Goal: Check status

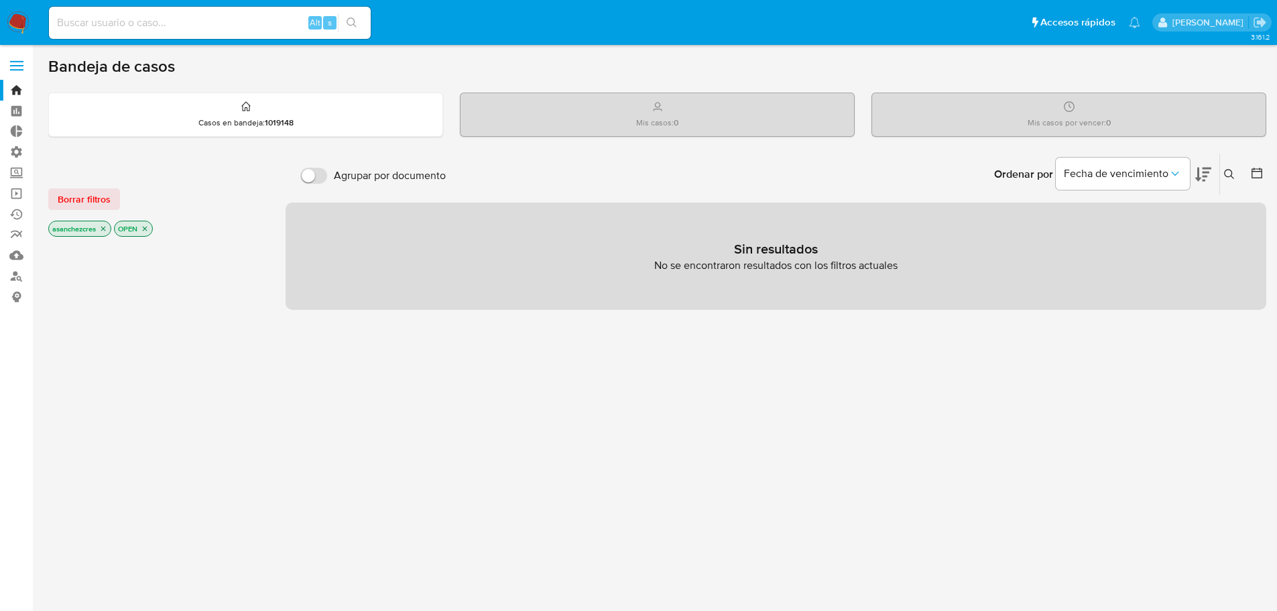
click at [8, 57] on label at bounding box center [17, 66] width 34 height 28
click at [0, 0] on input "checkbox" at bounding box center [0, 0] width 0 height 0
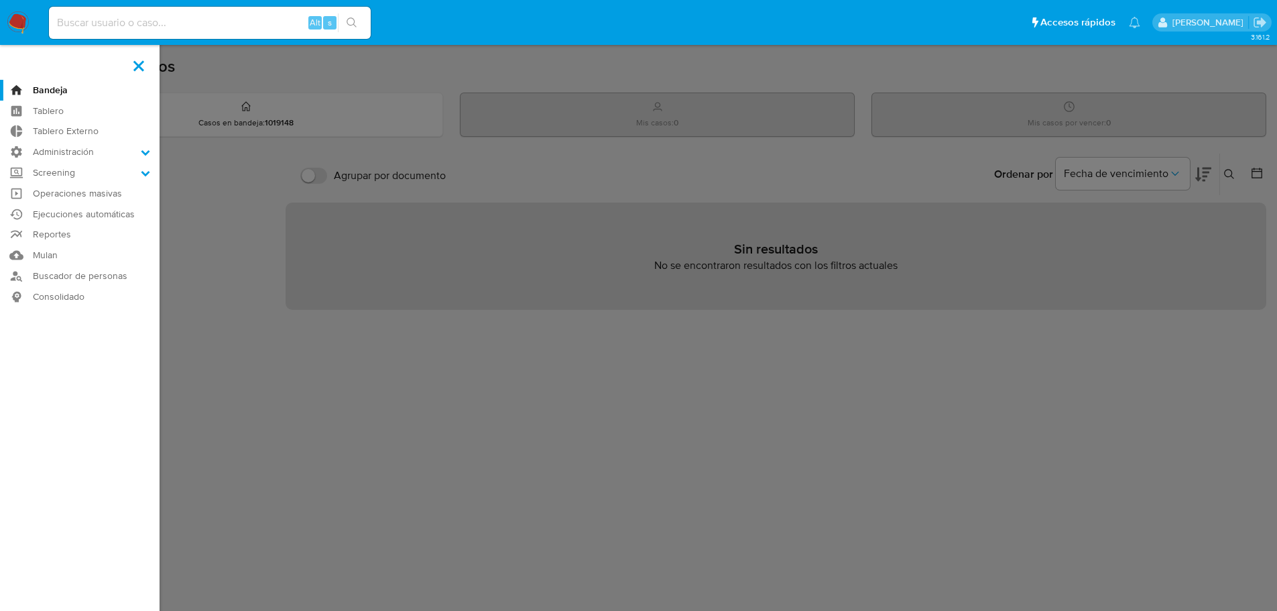
click at [378, 82] on label at bounding box center [638, 305] width 1277 height 611
click at [0, 0] on input "checkbox" at bounding box center [0, 0] width 0 height 0
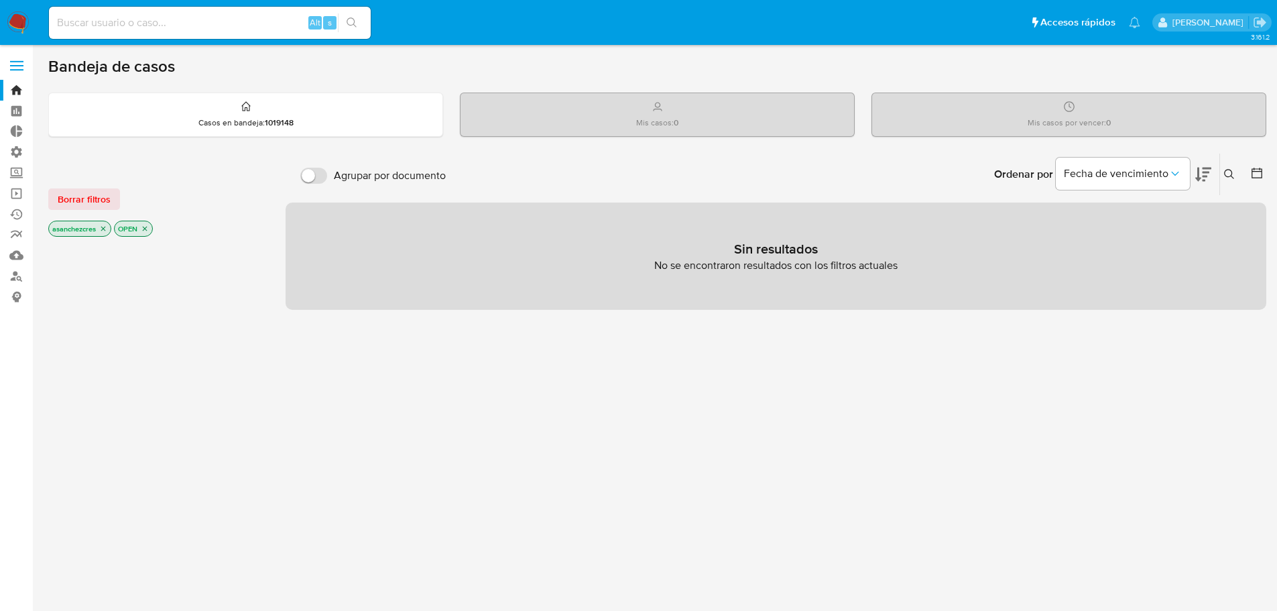
click at [140, 23] on input at bounding box center [210, 22] width 322 height 17
type input "[EMAIL_ADDRESS][DOMAIN_NAME]"
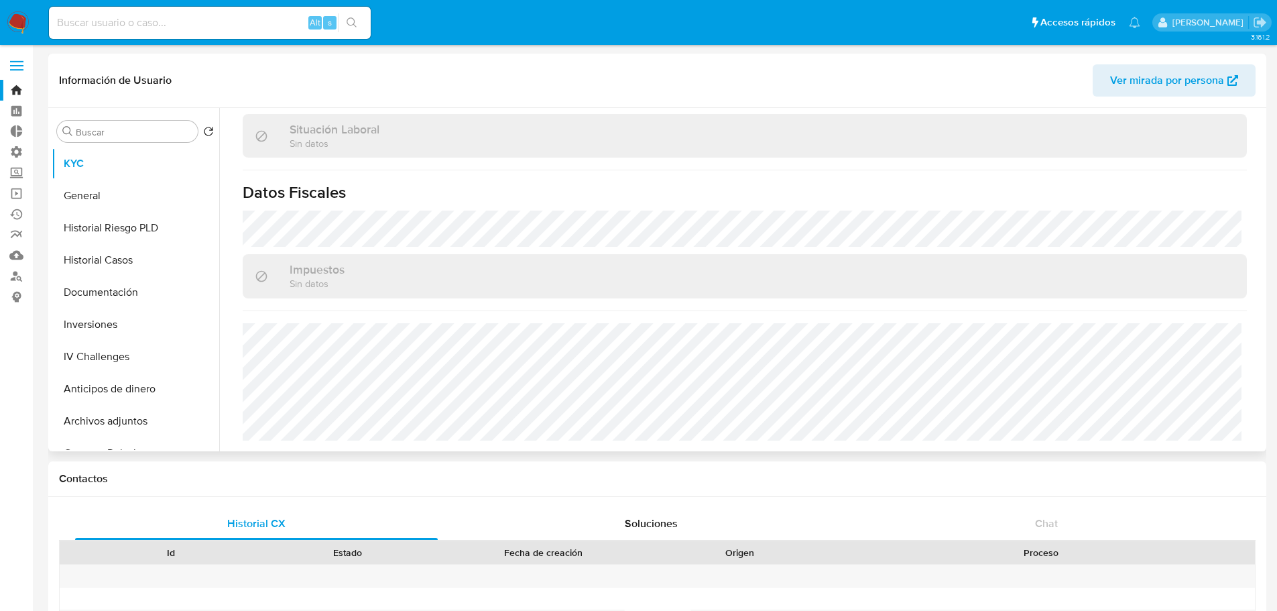
scroll to position [268, 0]
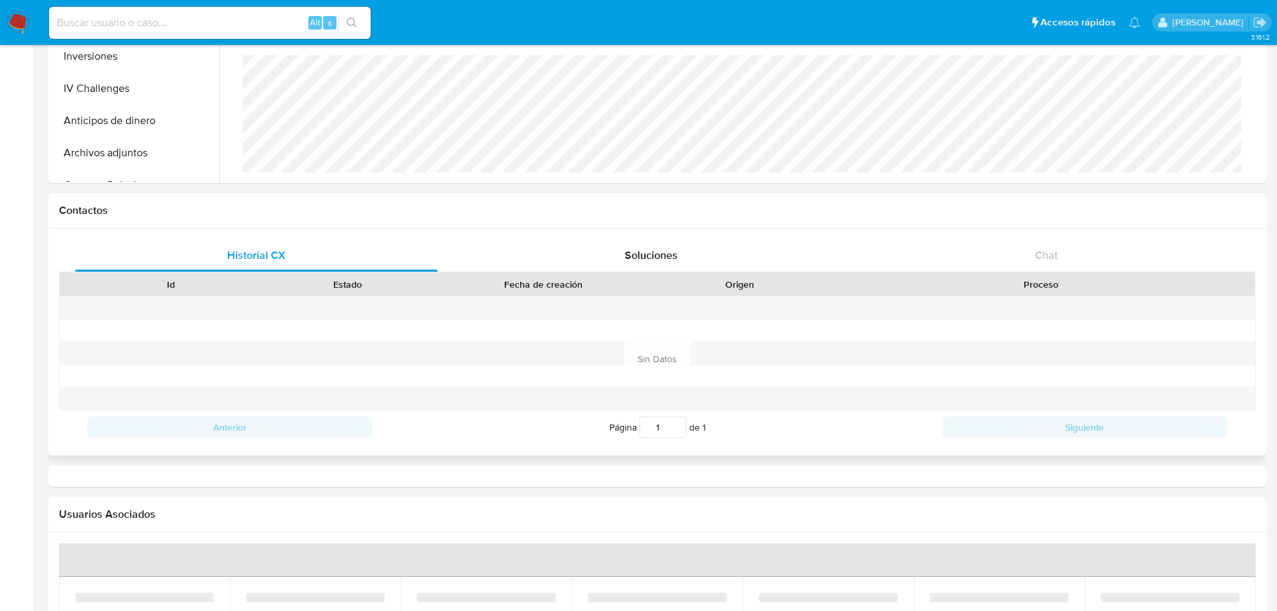
select select "10"
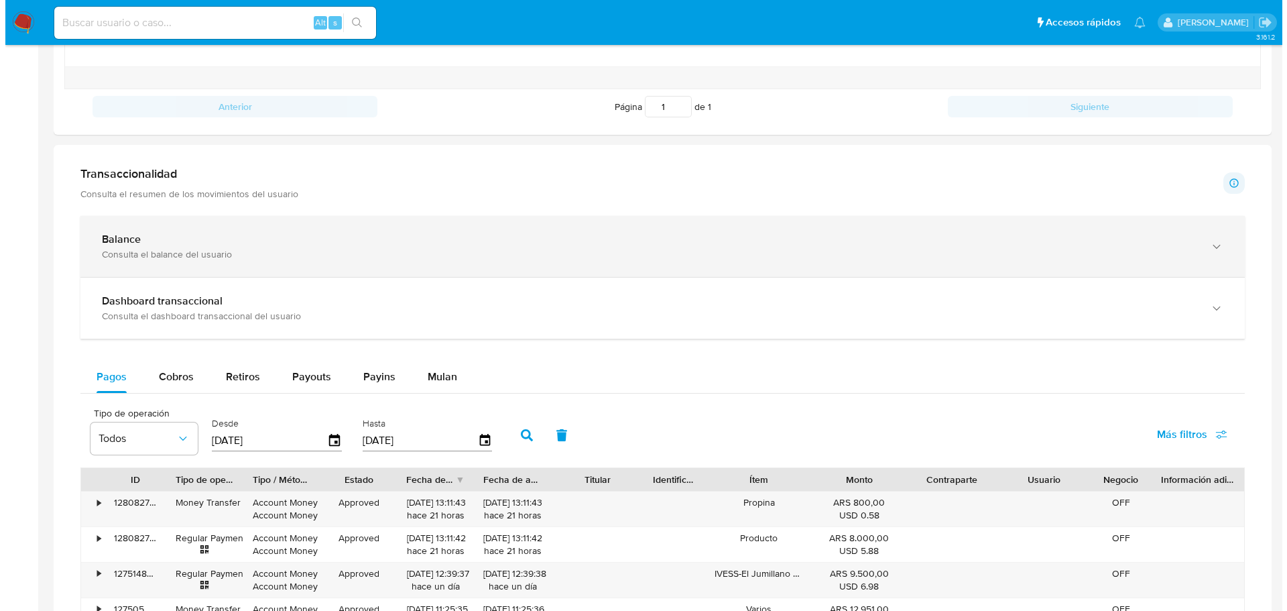
scroll to position [737, 0]
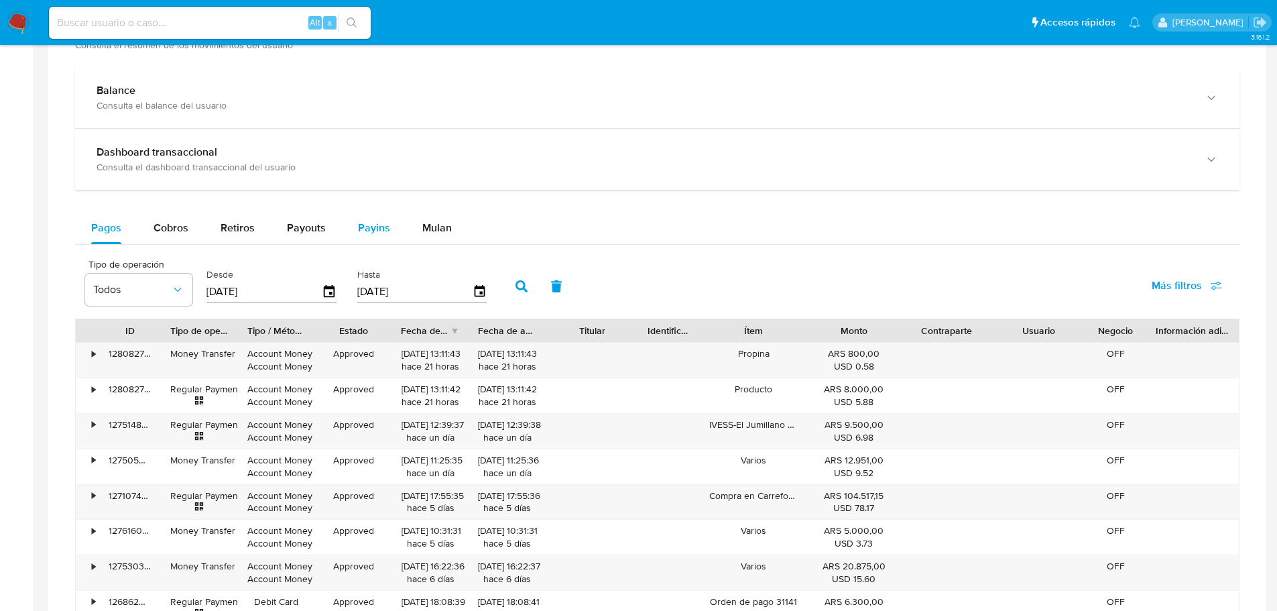
click at [362, 229] on span "Payins" at bounding box center [374, 227] width 32 height 15
select select "10"
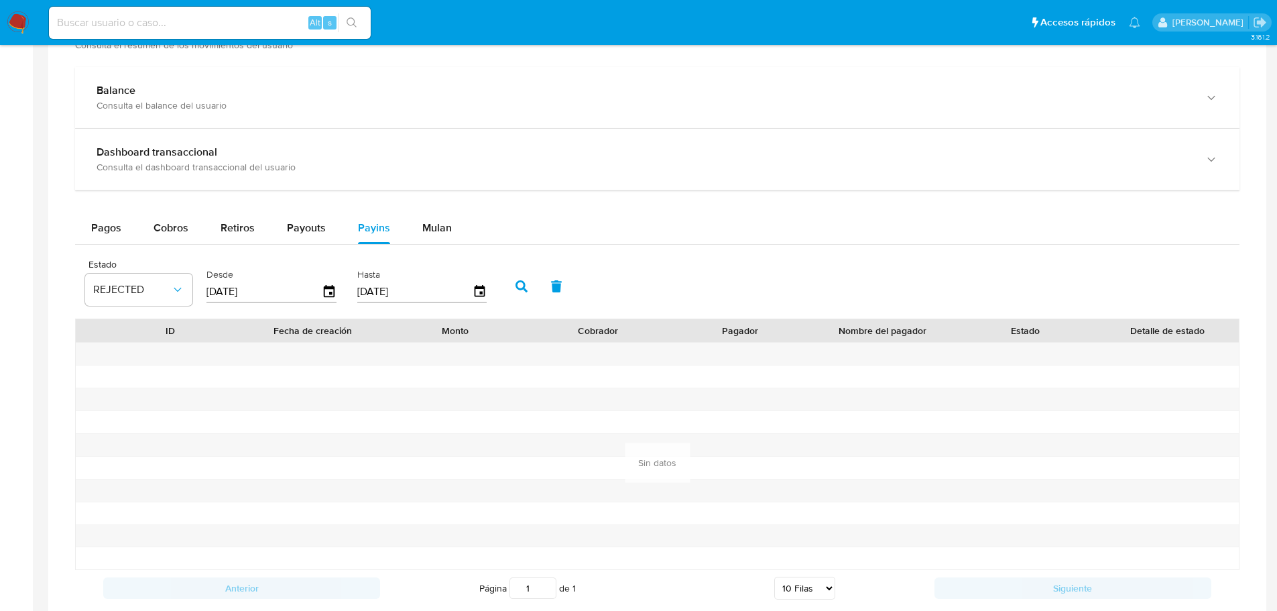
click at [153, 308] on div "Estado REJECTED" at bounding box center [138, 285] width 107 height 52
click at [152, 298] on button "REJECTED" at bounding box center [138, 289] width 107 height 32
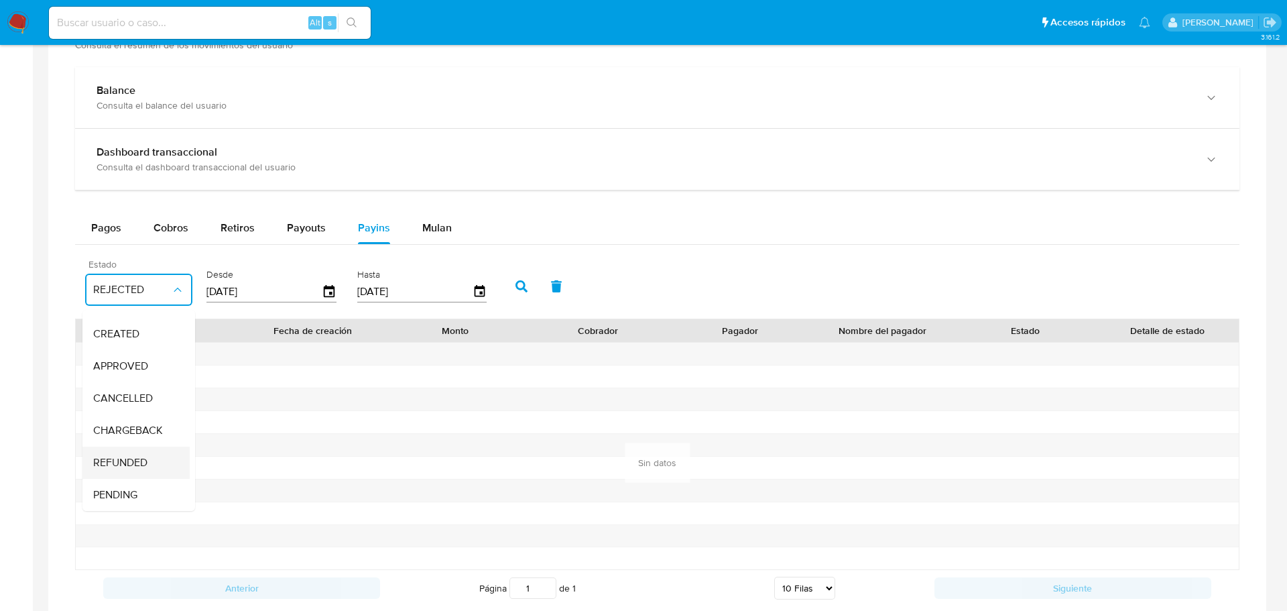
scroll to position [99, 0]
click at [140, 467] on div "PENDING" at bounding box center [132, 462] width 78 height 32
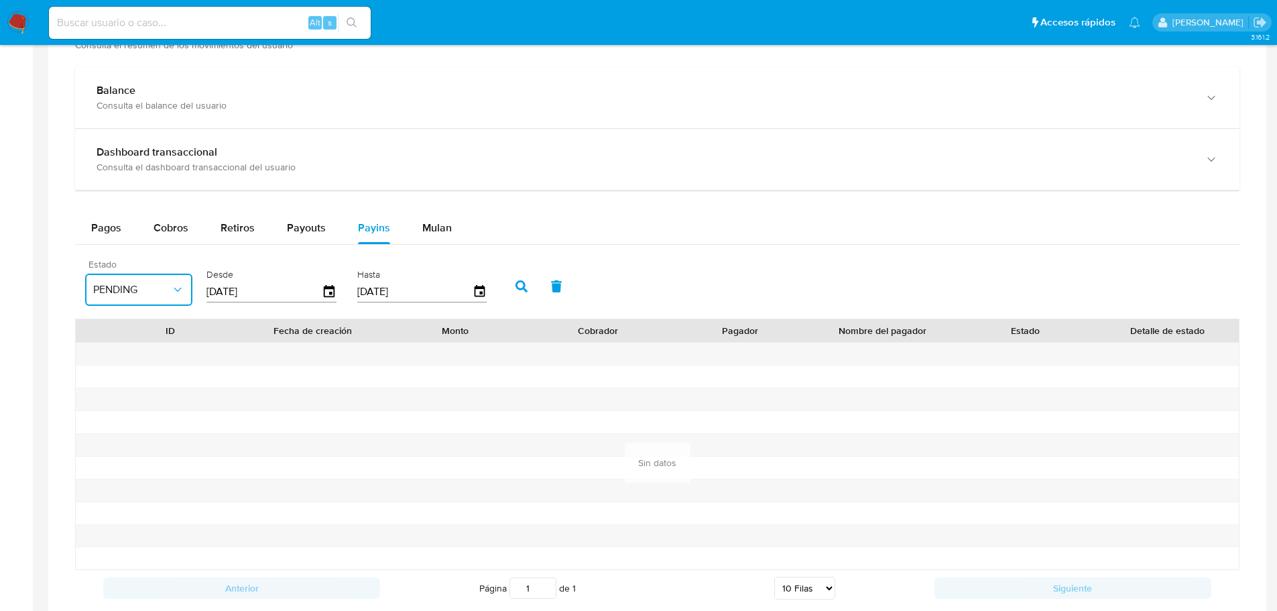
click at [148, 304] on button "PENDING" at bounding box center [138, 289] width 107 height 32
click at [151, 485] on div "Todos" at bounding box center [132, 495] width 78 height 32
click at [514, 281] on button "button" at bounding box center [521, 286] width 35 height 32
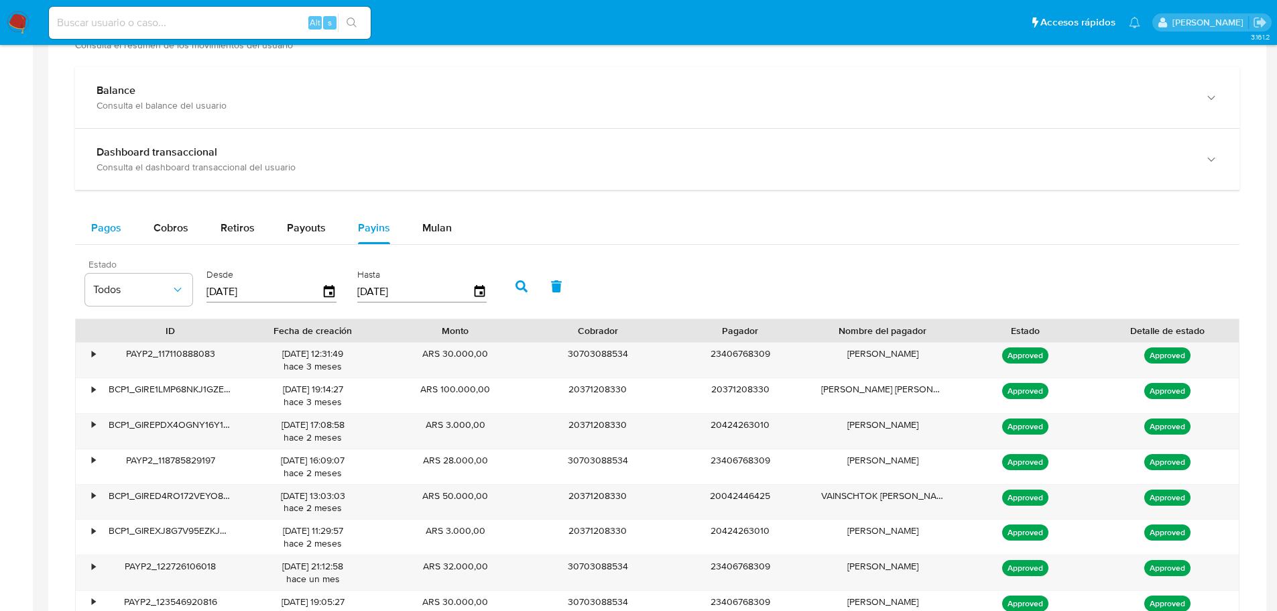
click at [112, 233] on span "Pagos" at bounding box center [106, 227] width 30 height 15
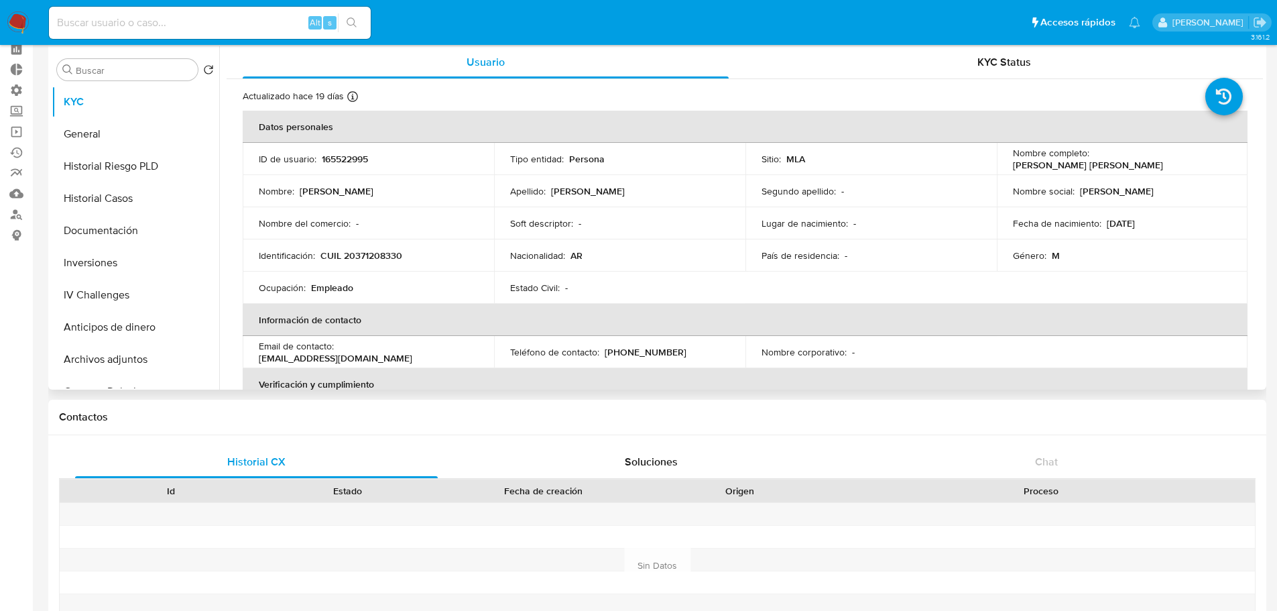
scroll to position [0, 0]
